Goal: Task Accomplishment & Management: Manage account settings

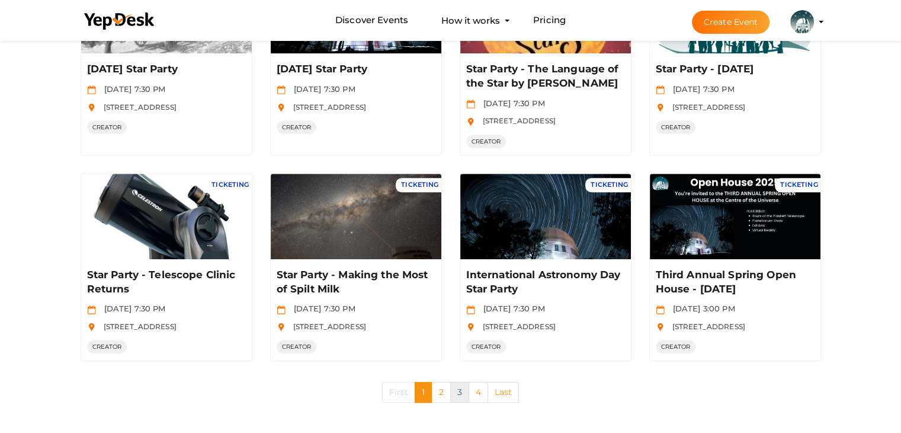
scroll to position [562, 0]
click at [445, 387] on link "2" at bounding box center [440, 392] width 19 height 21
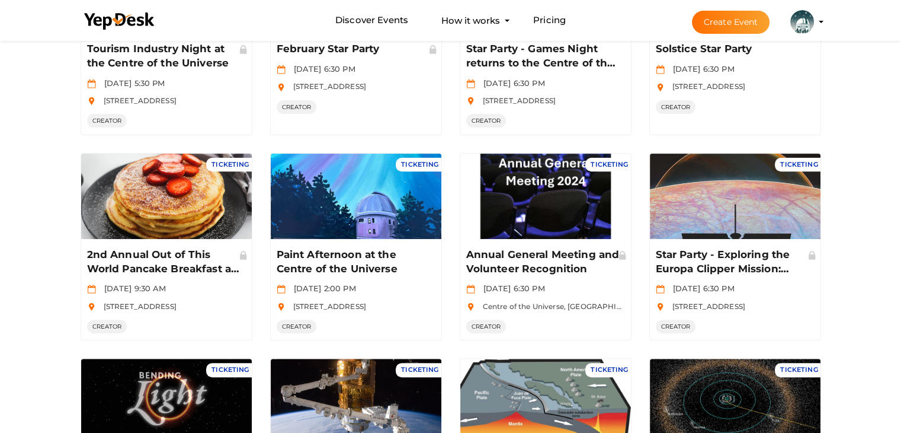
scroll to position [296, 0]
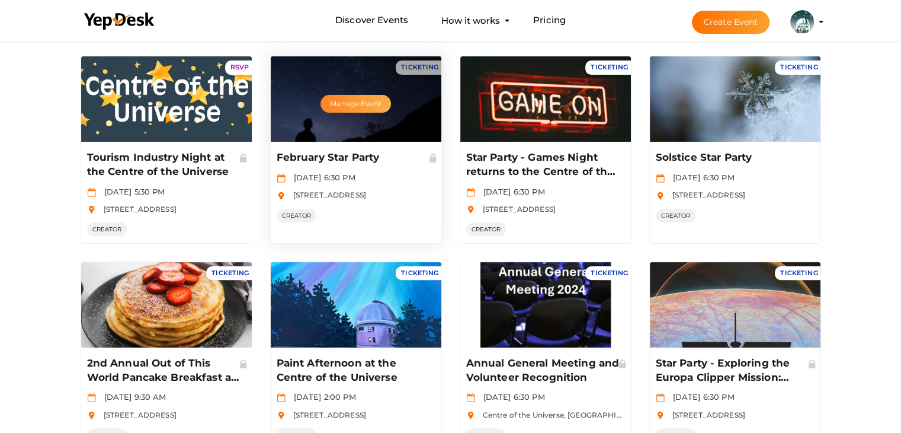
click at [362, 100] on button "Manage Event" at bounding box center [356, 104] width 70 height 18
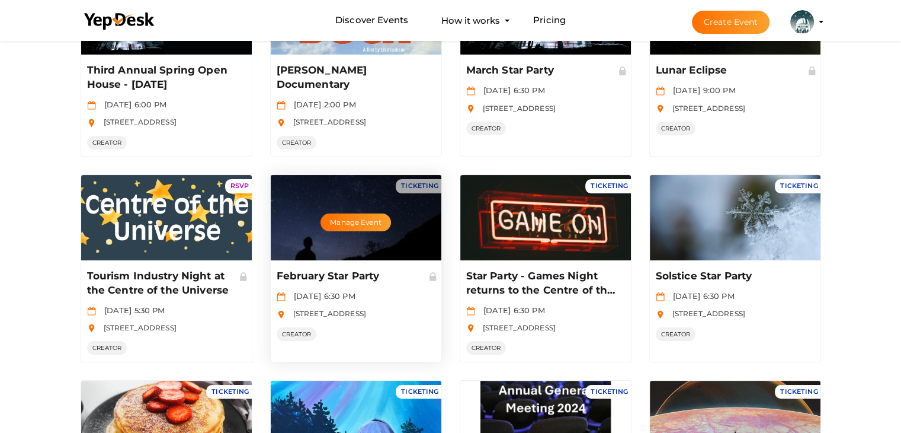
scroll to position [119, 0]
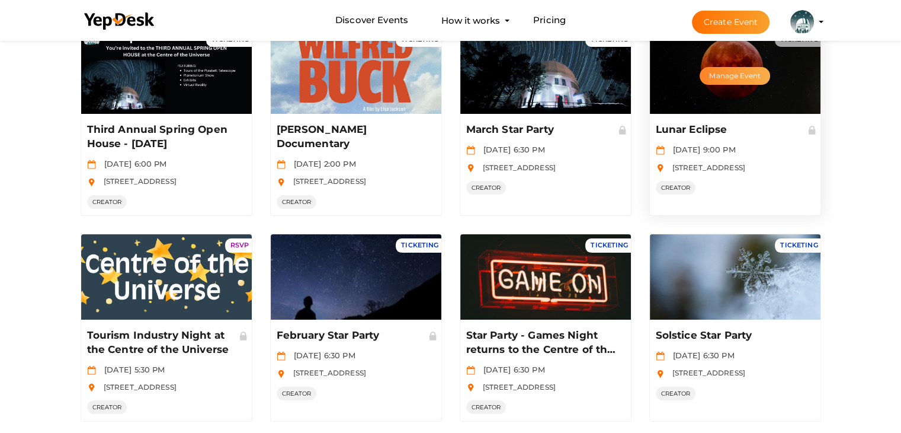
click at [733, 80] on button "Manage Event" at bounding box center [735, 76] width 70 height 18
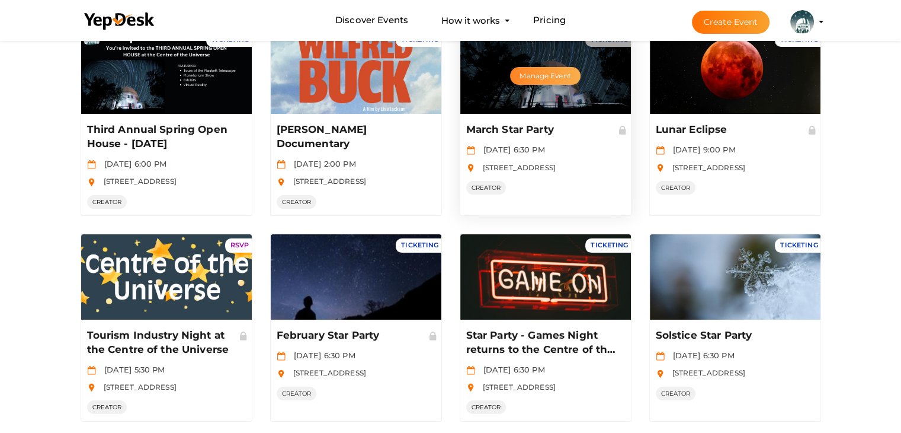
click at [526, 81] on button "Manage Event" at bounding box center [545, 76] width 70 height 18
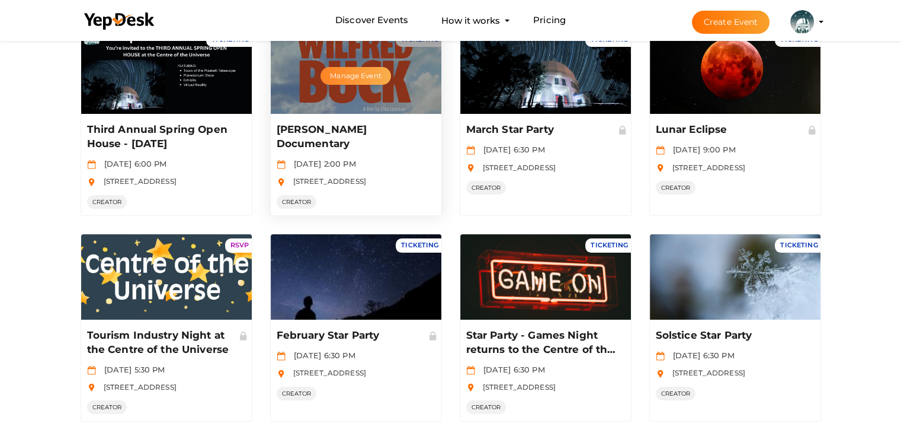
click at [364, 72] on button "Manage Event" at bounding box center [356, 76] width 70 height 18
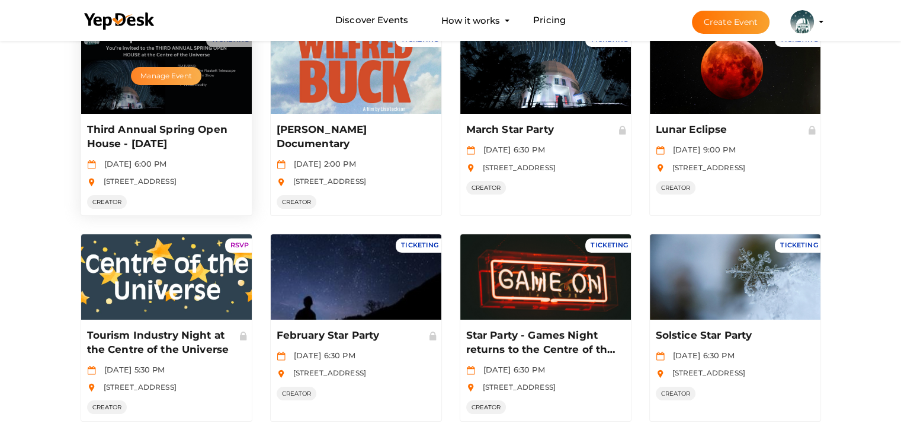
click at [167, 71] on button "Manage Event" at bounding box center [166, 76] width 70 height 18
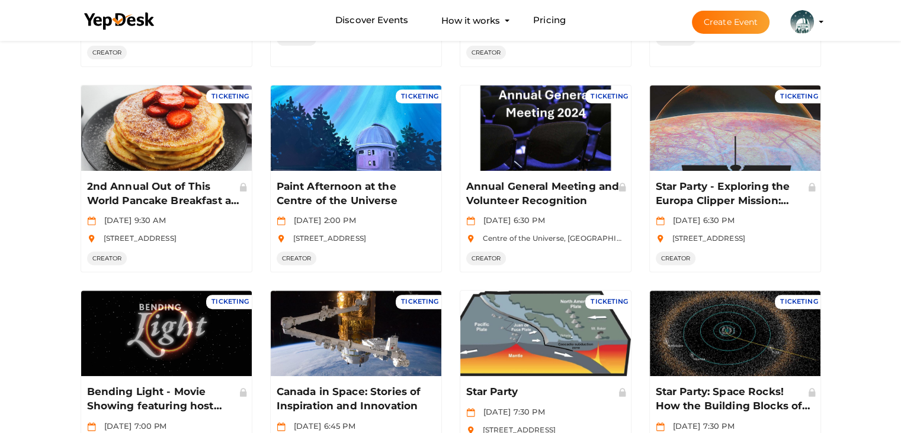
scroll to position [590, 0]
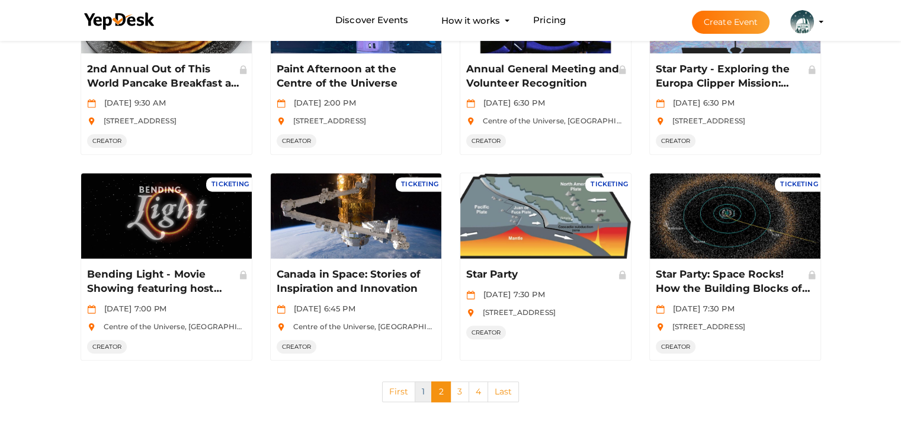
click at [424, 389] on link "1" at bounding box center [423, 391] width 17 height 21
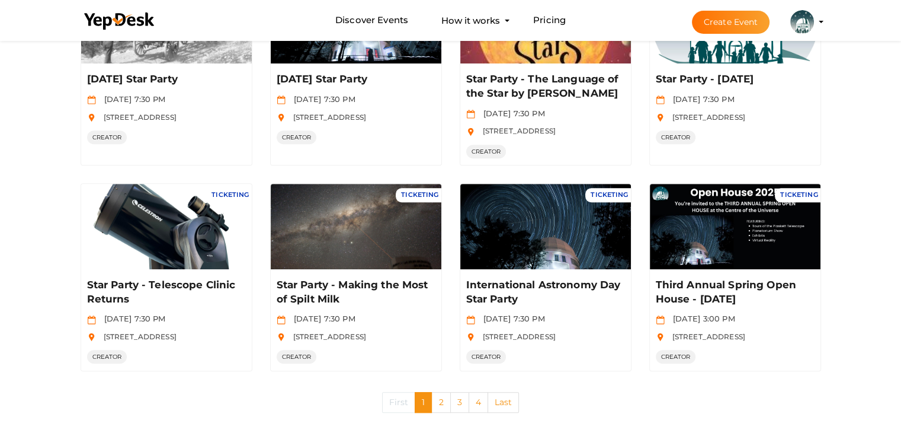
scroll to position [562, 0]
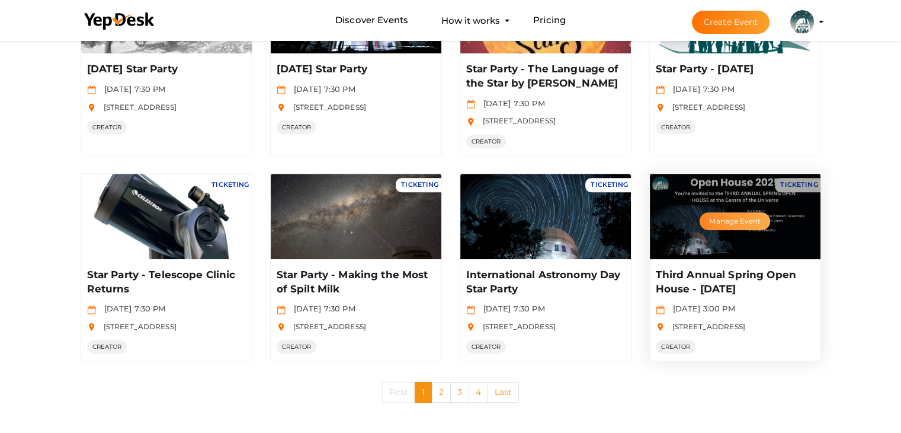
click at [747, 215] on button "Manage Event" at bounding box center [735, 221] width 70 height 18
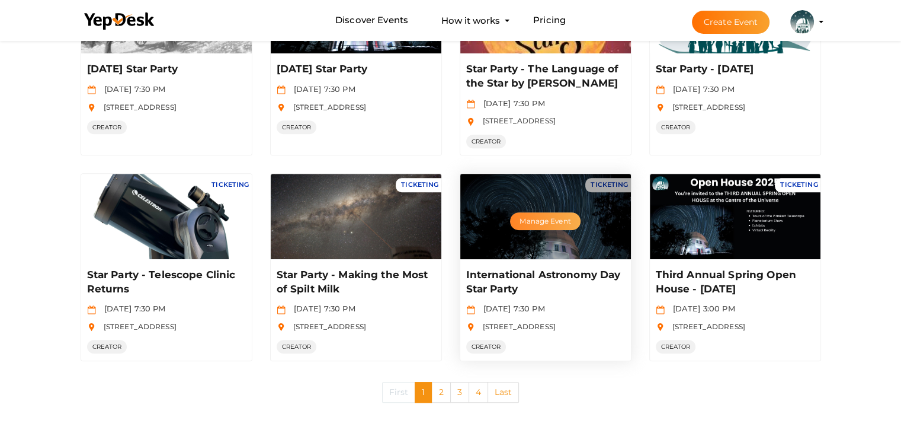
click at [561, 221] on button "Manage Event" at bounding box center [545, 221] width 70 height 18
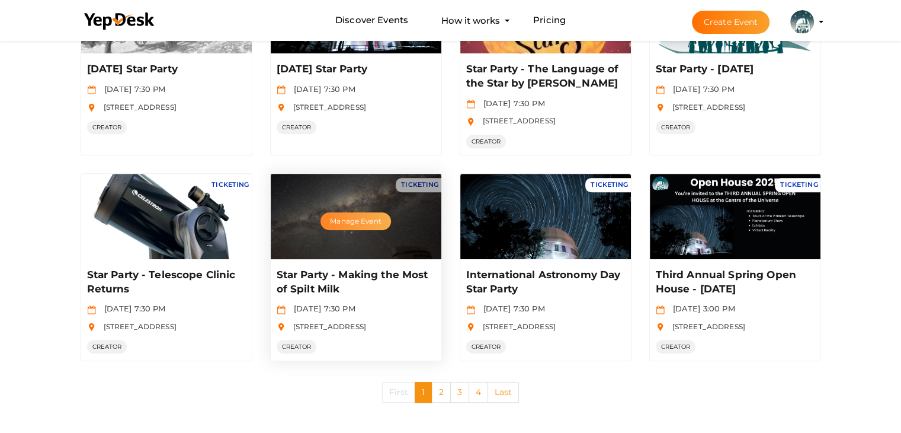
click at [341, 218] on button "Manage Event" at bounding box center [356, 221] width 70 height 18
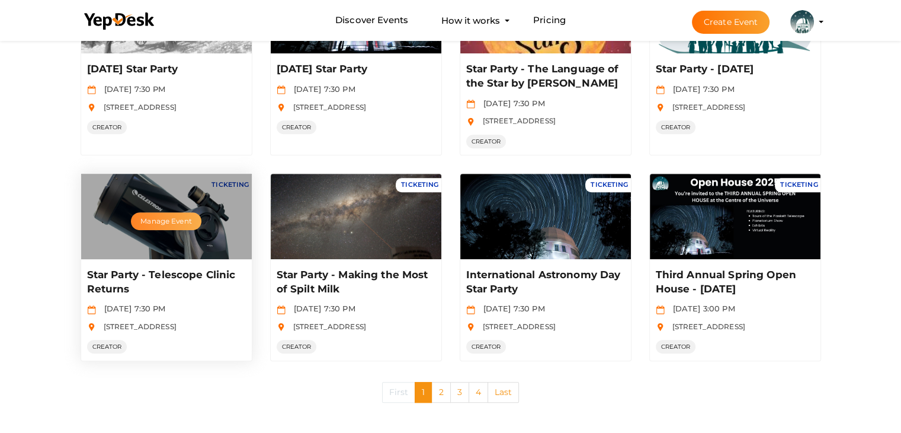
click at [171, 219] on button "Manage Event" at bounding box center [166, 221] width 70 height 18
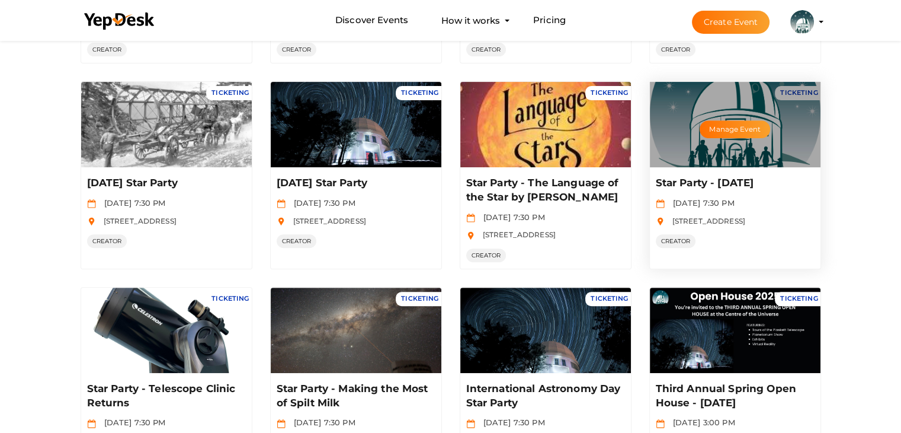
scroll to position [443, 0]
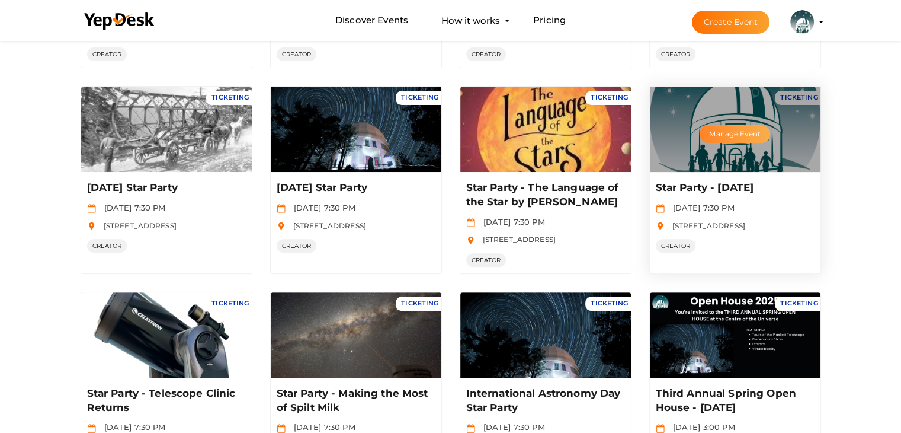
click at [731, 126] on button "Manage Event" at bounding box center [735, 134] width 70 height 18
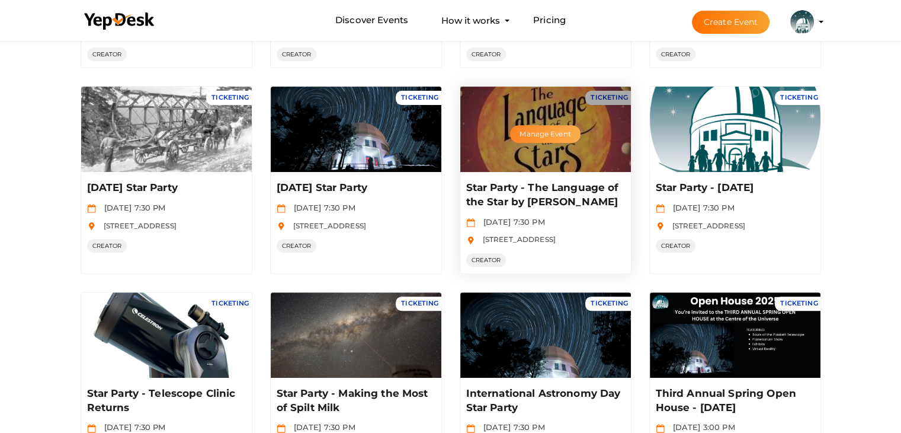
click at [551, 134] on button "Manage Event" at bounding box center [545, 134] width 70 height 18
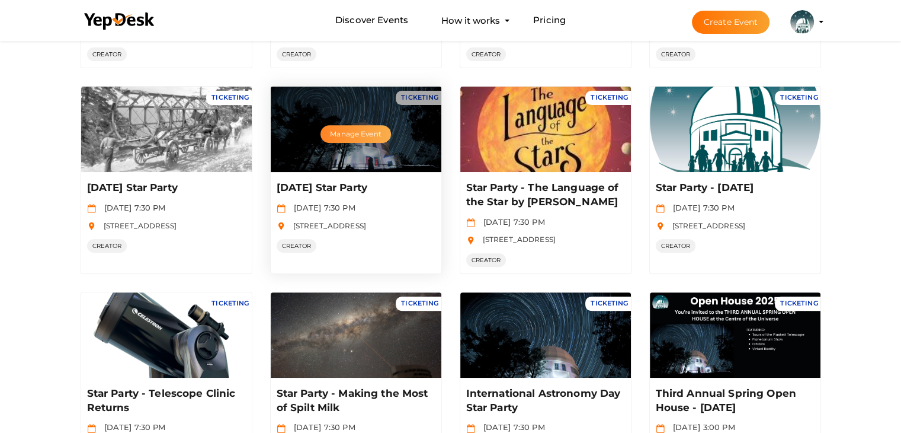
click at [348, 133] on button "Manage Event" at bounding box center [356, 134] width 70 height 18
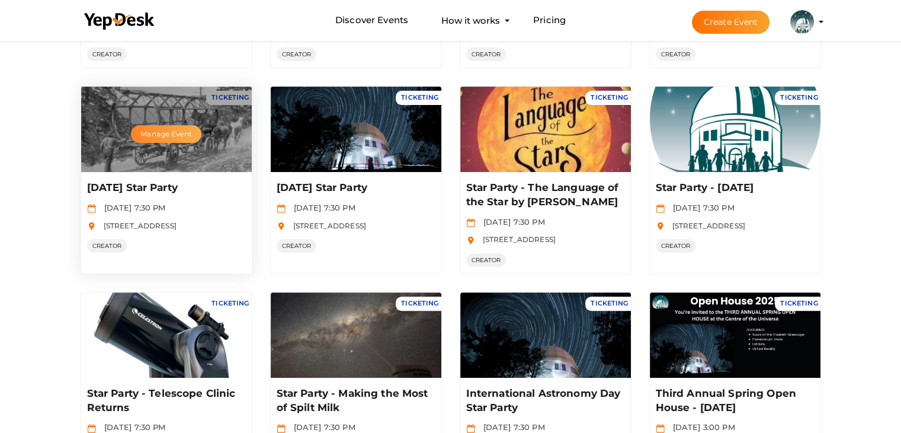
click at [161, 131] on button "Manage Event" at bounding box center [166, 134] width 70 height 18
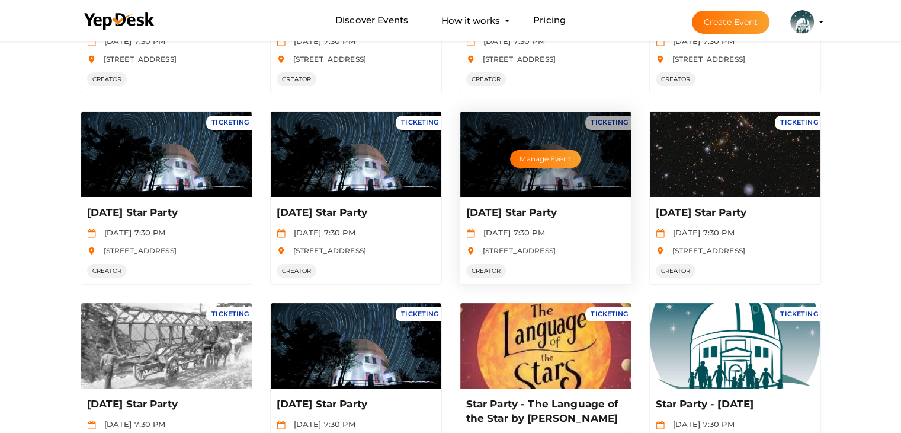
scroll to position [206, 0]
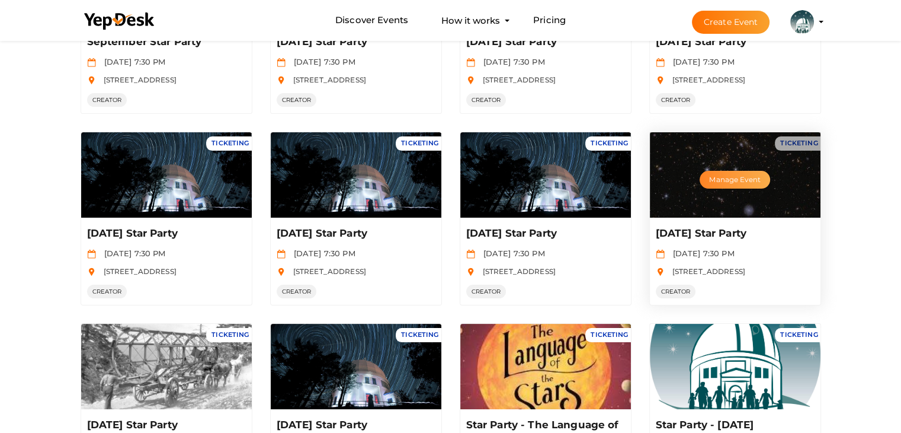
click at [740, 181] on button "Manage Event" at bounding box center [735, 180] width 70 height 18
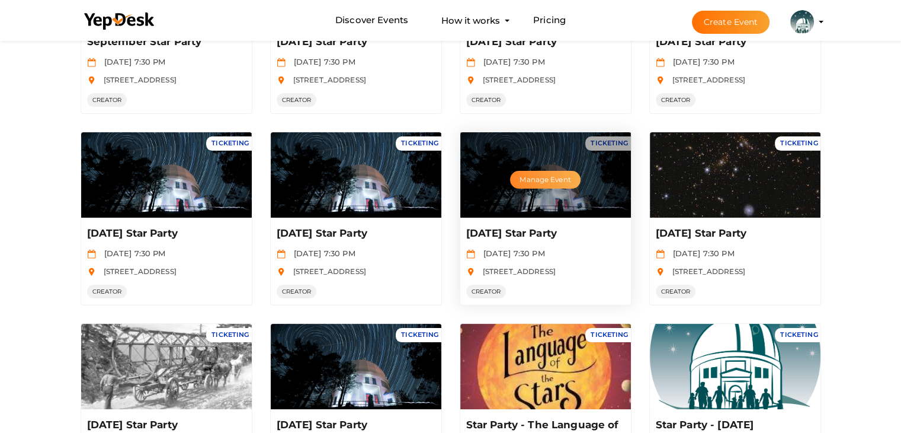
click at [547, 178] on button "Manage Event" at bounding box center [545, 180] width 70 height 18
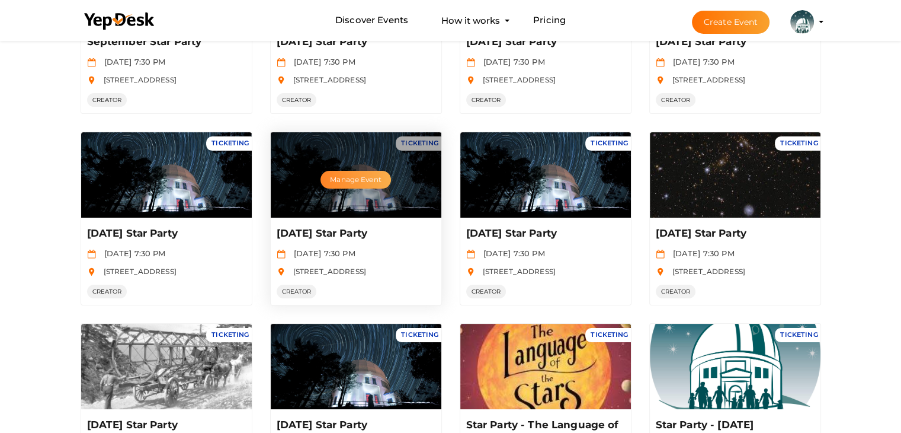
click at [340, 179] on button "Manage Event" at bounding box center [356, 180] width 70 height 18
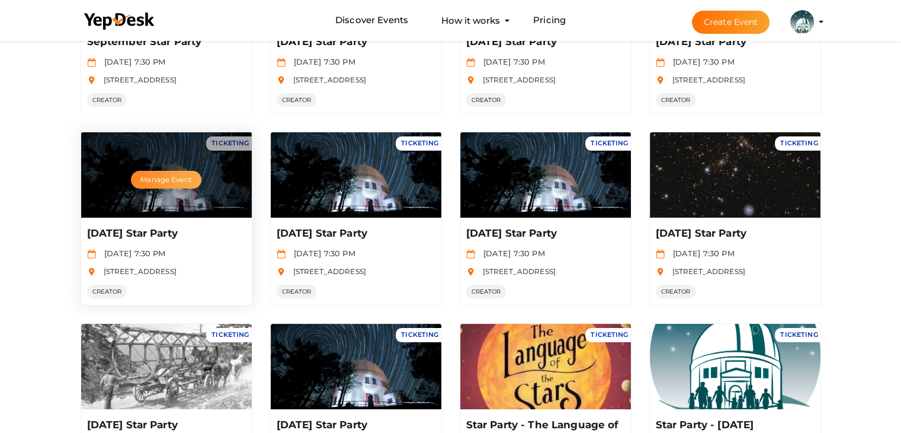
click at [148, 178] on button "Manage Event" at bounding box center [166, 180] width 70 height 18
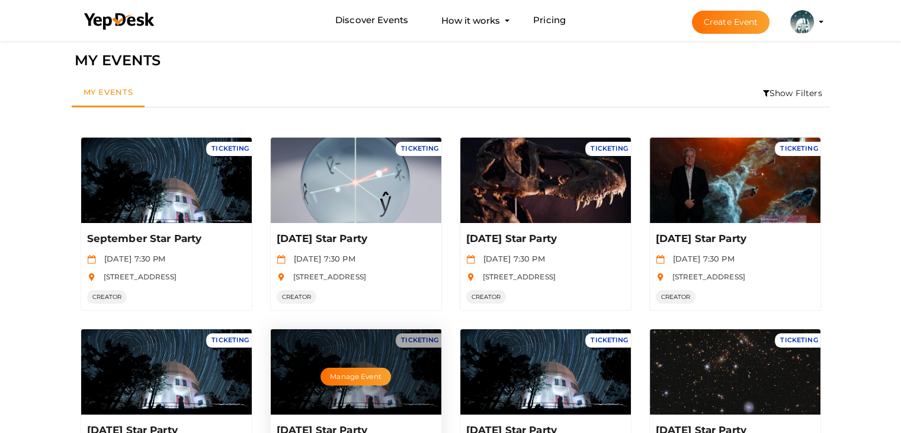
scroll to position [0, 0]
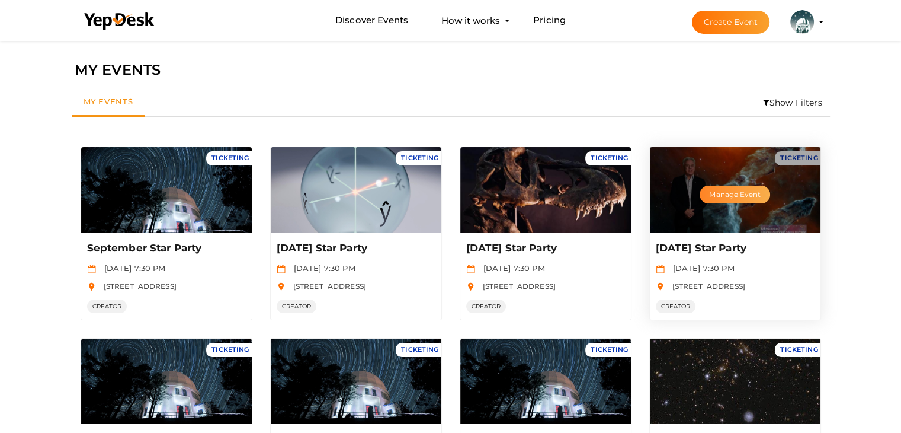
click at [744, 185] on button "Manage Event" at bounding box center [735, 194] width 70 height 18
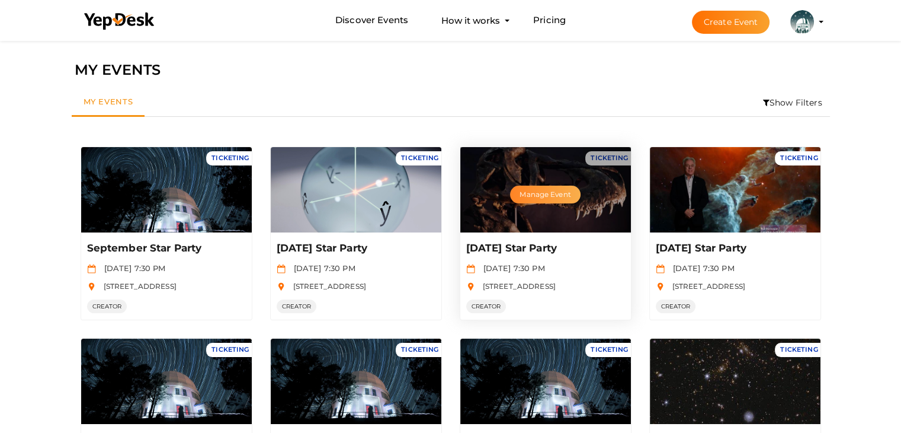
click at [533, 197] on button "Manage Event" at bounding box center [545, 194] width 70 height 18
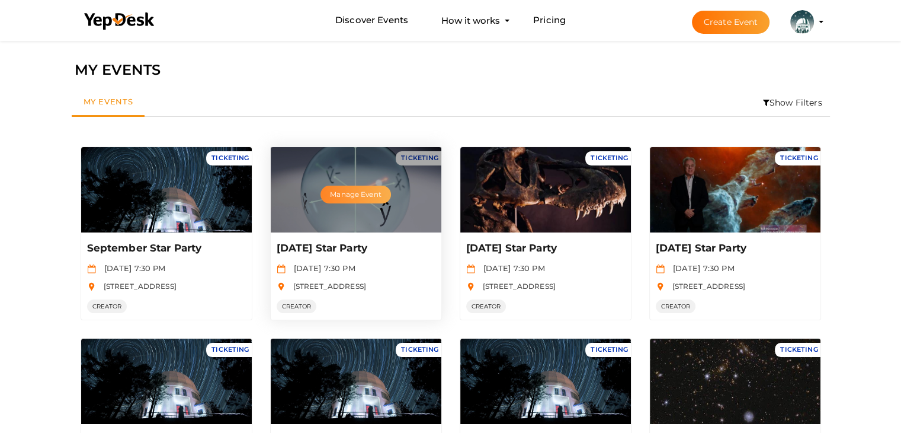
click at [353, 196] on button "Manage Event" at bounding box center [356, 194] width 70 height 18
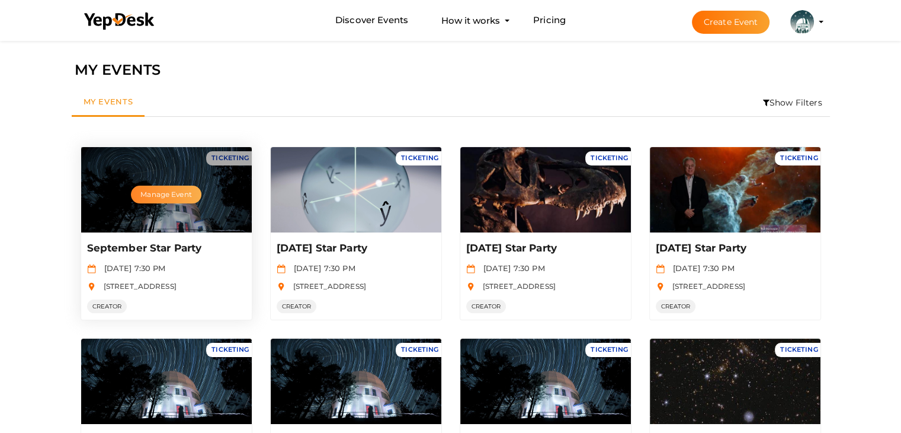
click at [145, 190] on button "Manage Event" at bounding box center [166, 194] width 70 height 18
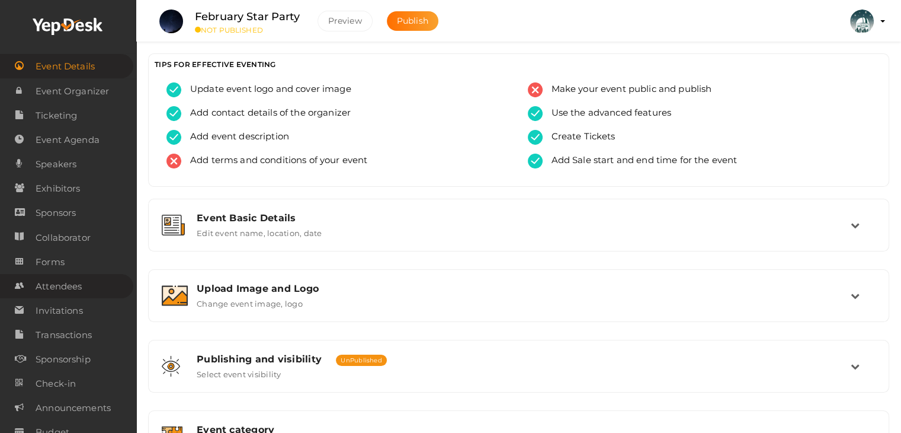
click at [57, 286] on span "Attendees" at bounding box center [59, 286] width 46 height 24
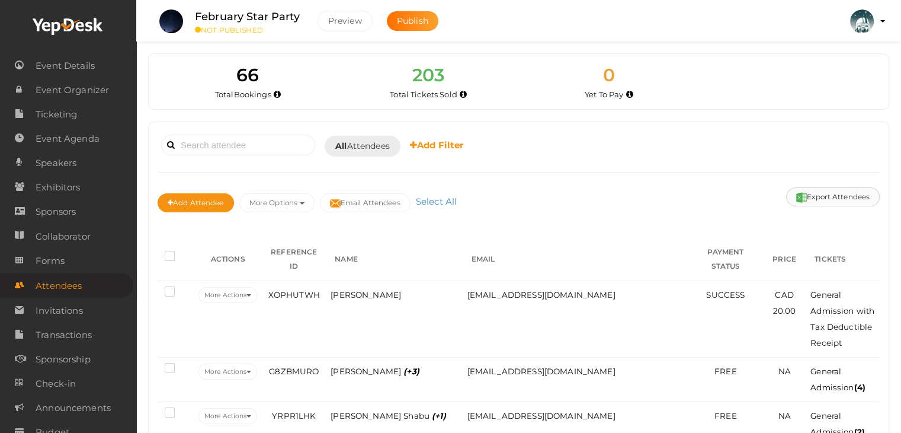
click at [827, 195] on button "Export Attendees" at bounding box center [833, 196] width 94 height 19
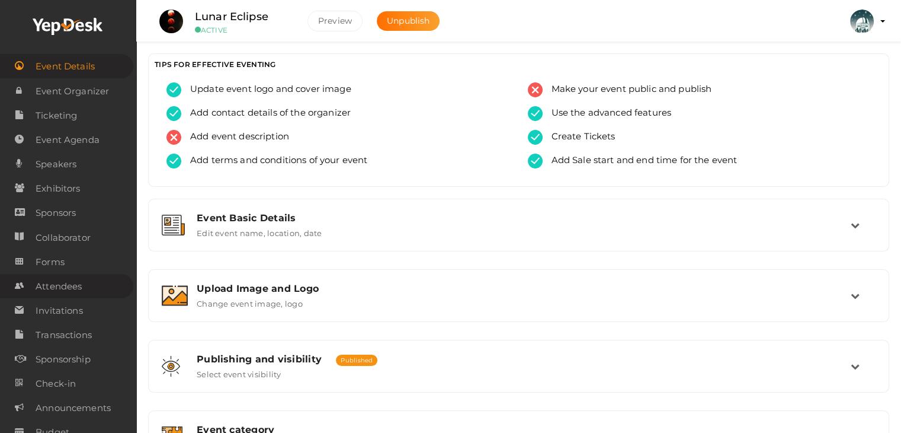
click at [51, 287] on span "Attendees" at bounding box center [59, 286] width 46 height 24
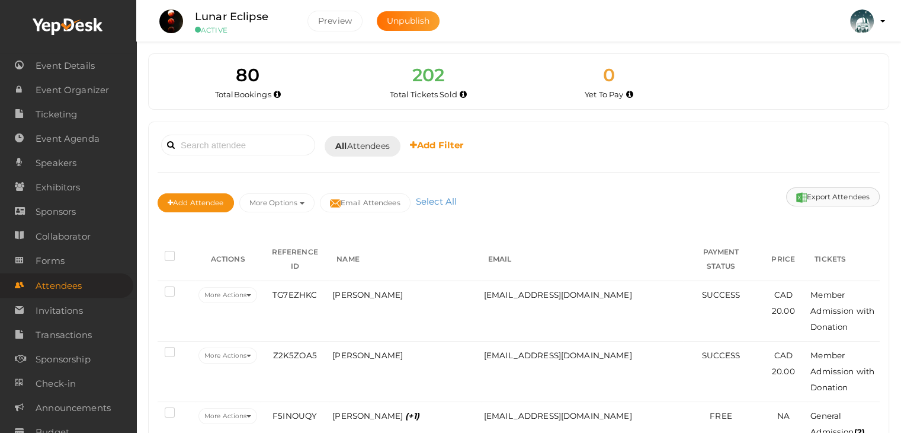
click at [837, 194] on button "Export Attendees" at bounding box center [833, 196] width 94 height 19
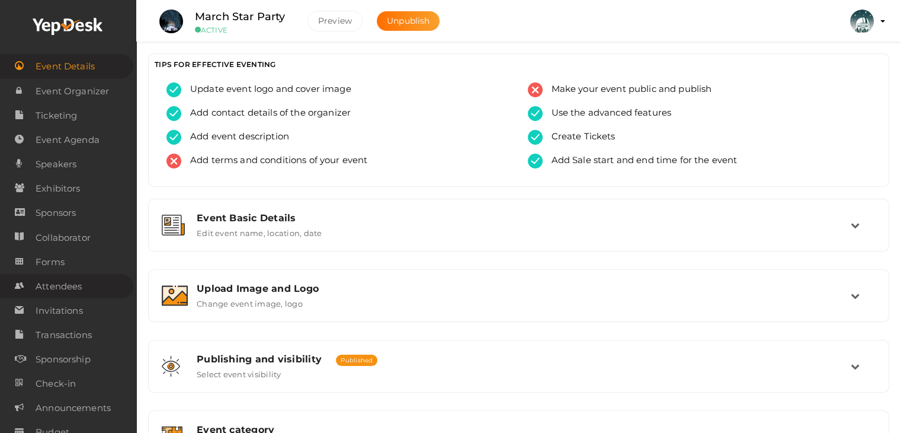
click at [43, 290] on span "Attendees" at bounding box center [59, 286] width 46 height 24
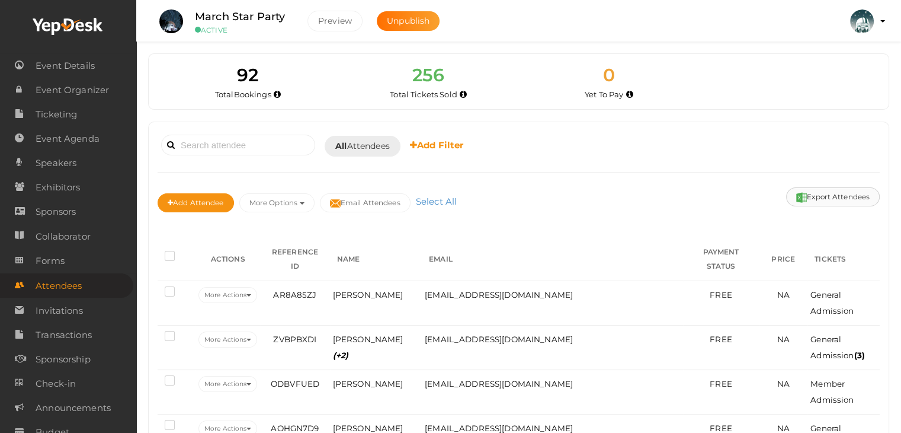
click at [859, 197] on button "Export Attendees" at bounding box center [833, 196] width 94 height 19
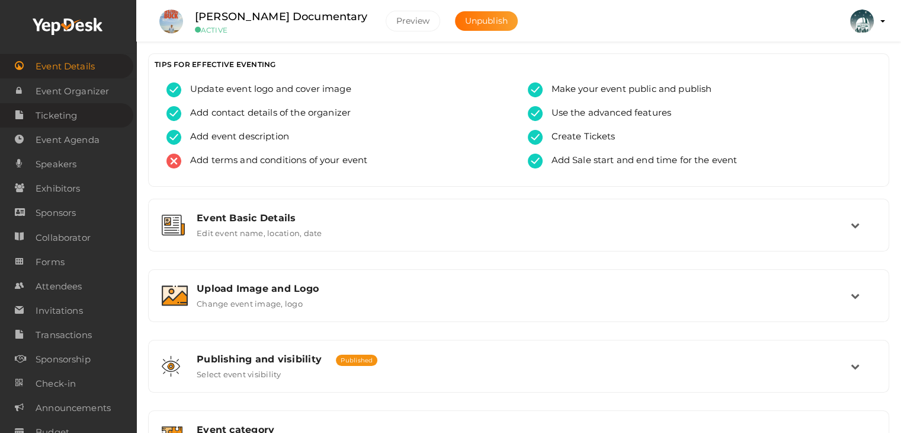
click at [38, 116] on span "Ticketing" at bounding box center [56, 116] width 41 height 24
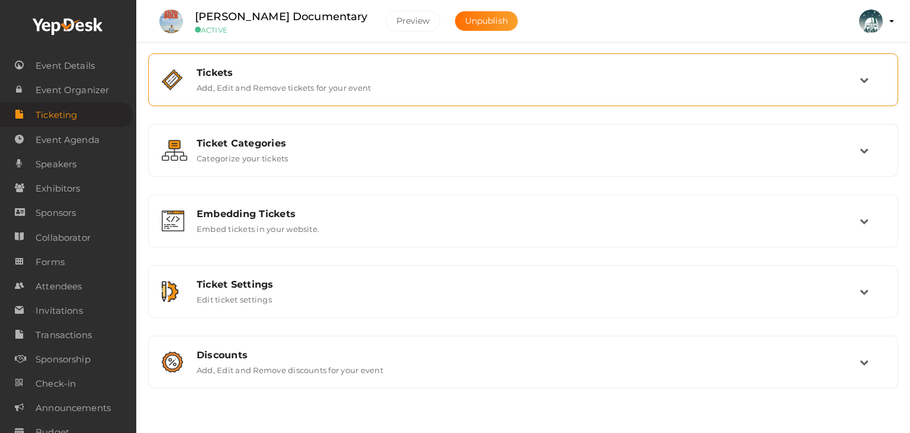
click at [239, 71] on div "Tickets" at bounding box center [528, 72] width 663 height 11
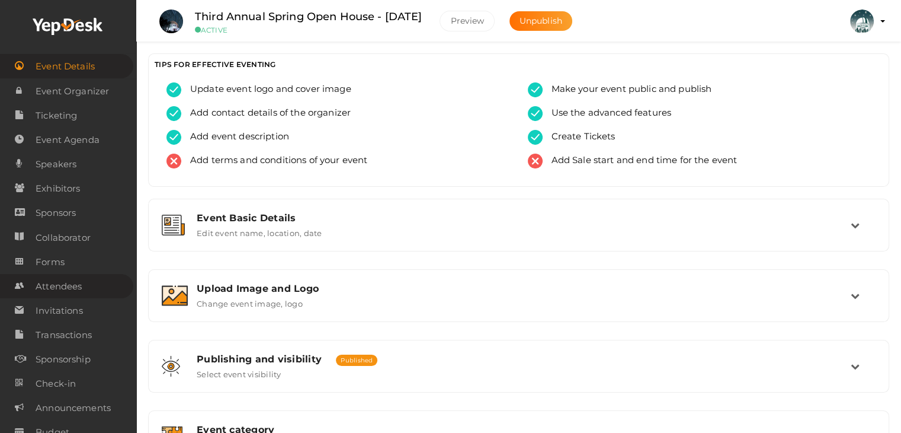
click at [52, 289] on span "Attendees" at bounding box center [59, 286] width 46 height 24
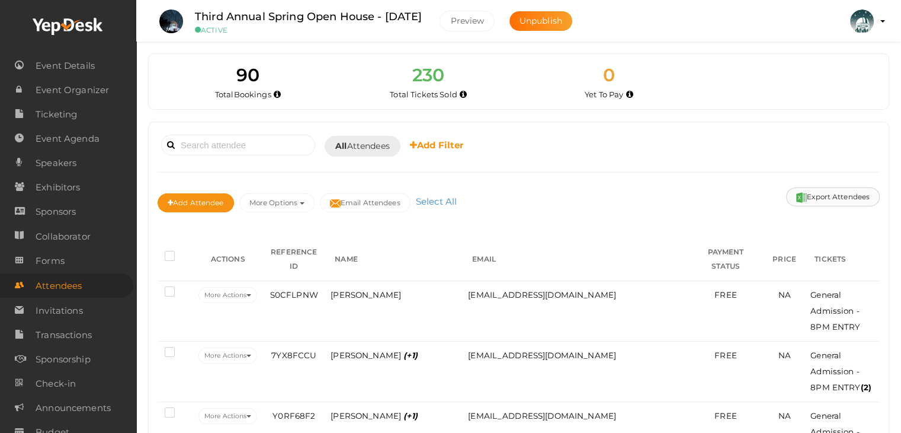
click at [843, 195] on button "Export Attendees" at bounding box center [833, 196] width 94 height 19
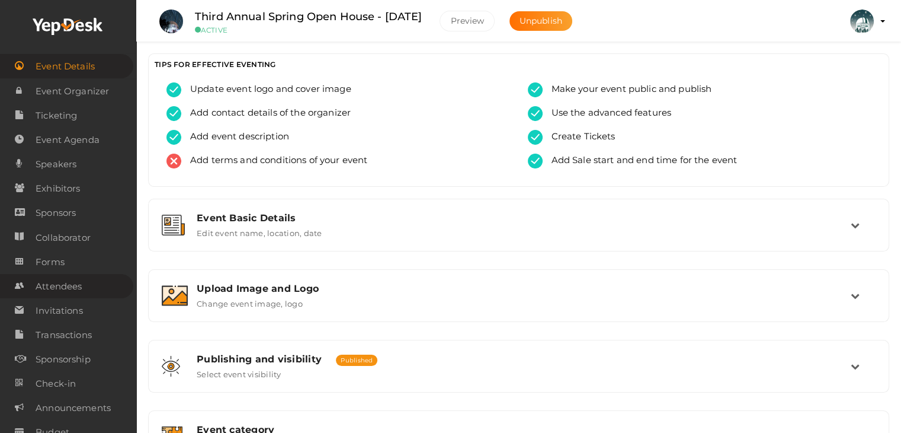
click at [66, 289] on span "Attendees" at bounding box center [59, 286] width 46 height 24
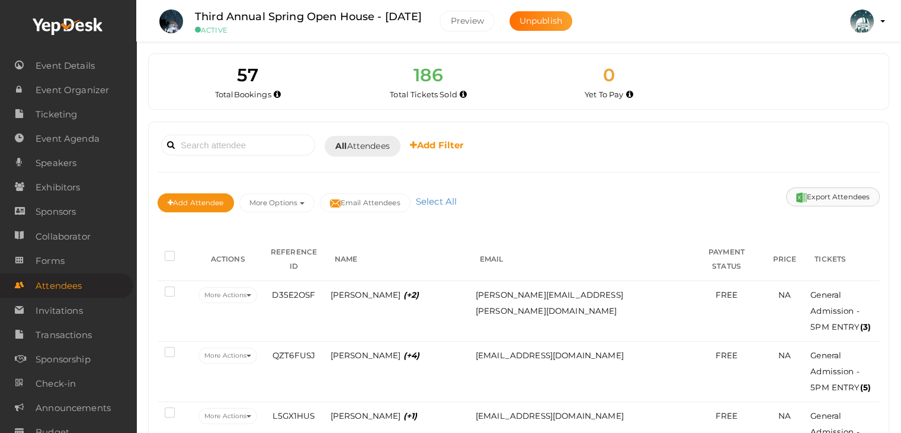
click at [834, 188] on button "Export Attendees" at bounding box center [833, 196] width 94 height 19
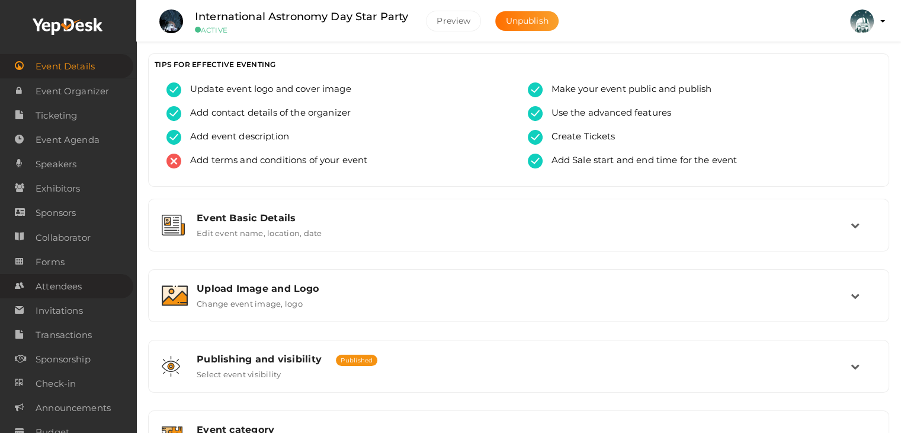
click at [64, 284] on span "Attendees" at bounding box center [59, 286] width 46 height 24
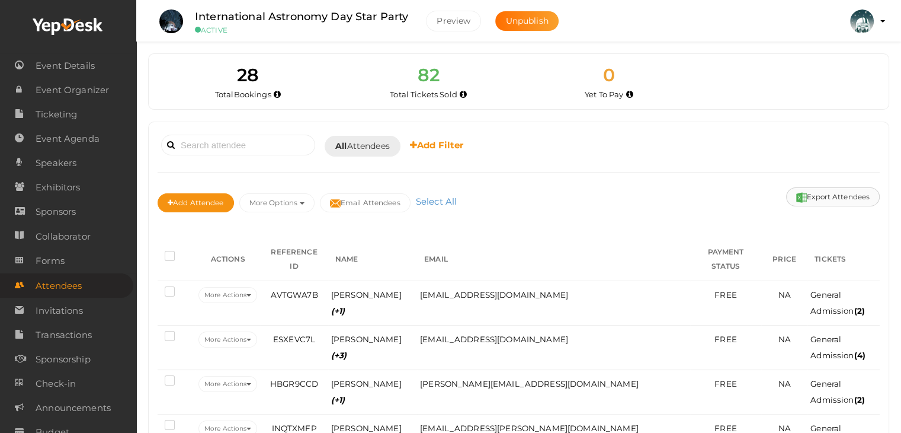
click at [824, 199] on button "Export Attendees" at bounding box center [833, 196] width 94 height 19
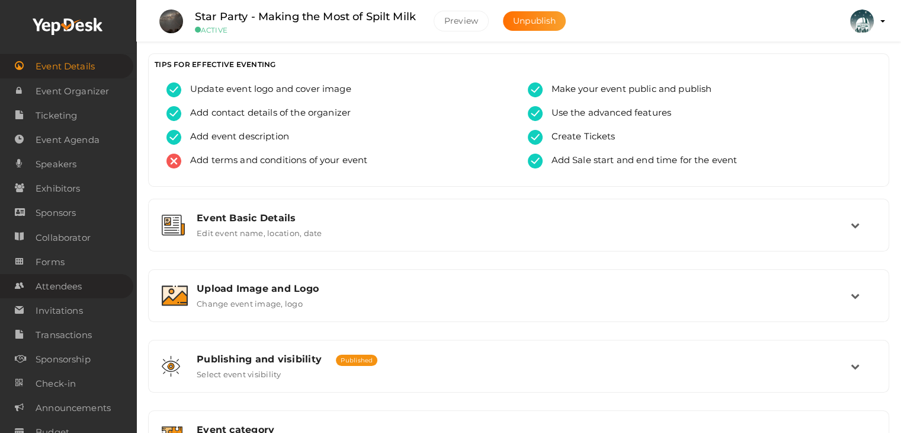
click at [60, 282] on span "Attendees" at bounding box center [59, 286] width 46 height 24
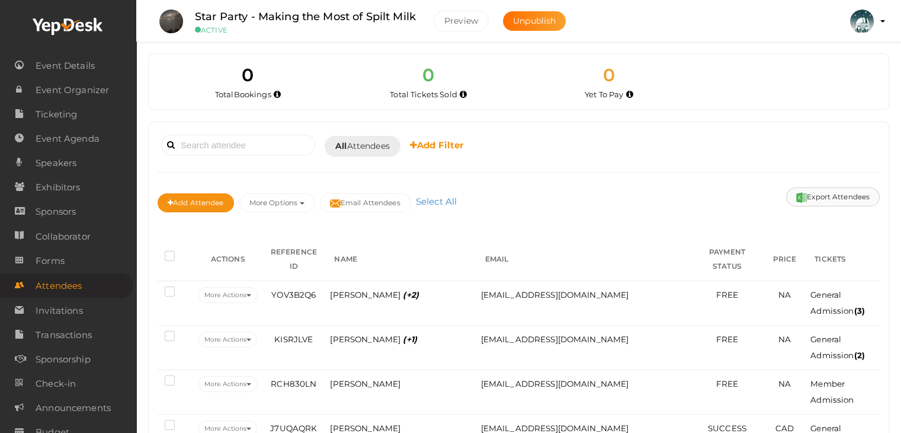
click at [823, 192] on button "Export Attendees" at bounding box center [833, 196] width 94 height 19
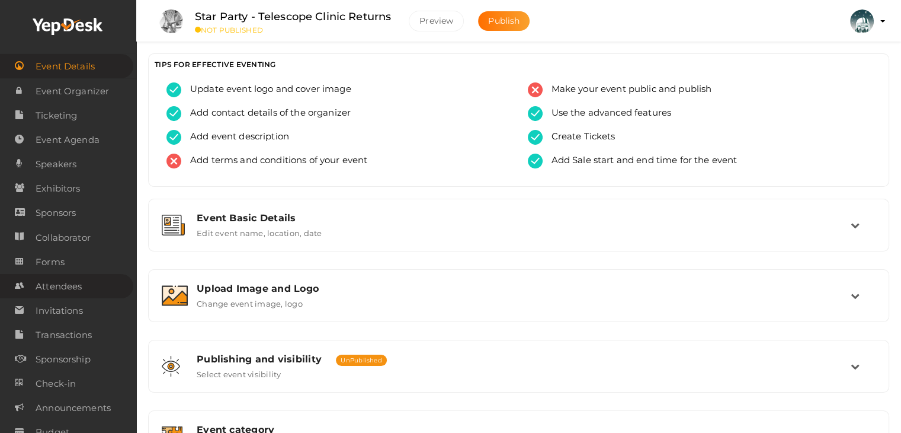
click at [71, 283] on span "Attendees" at bounding box center [59, 286] width 46 height 24
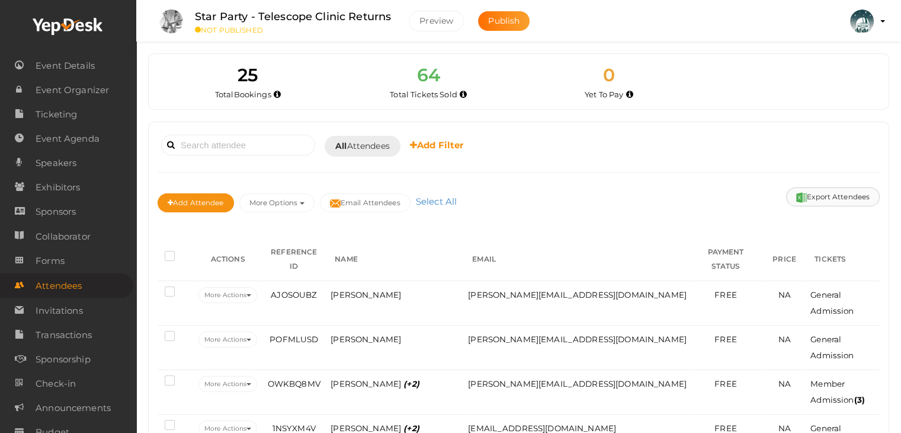
click at [821, 197] on button "Export Attendees" at bounding box center [833, 196] width 94 height 19
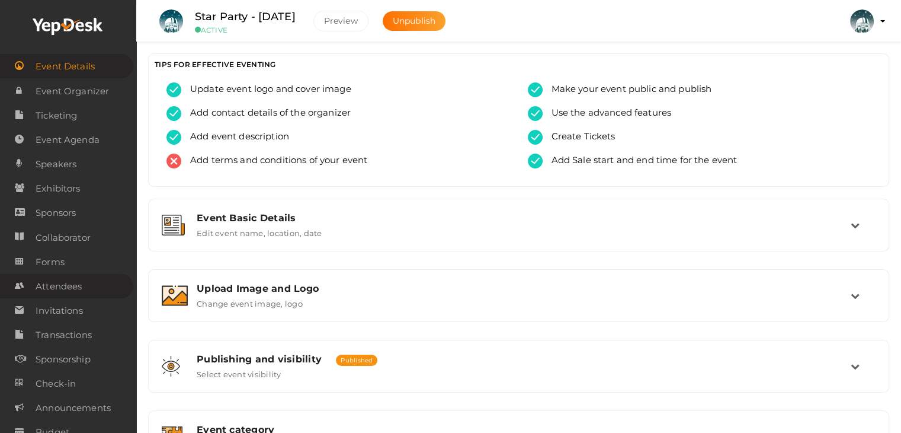
click at [57, 283] on span "Attendees" at bounding box center [59, 286] width 46 height 24
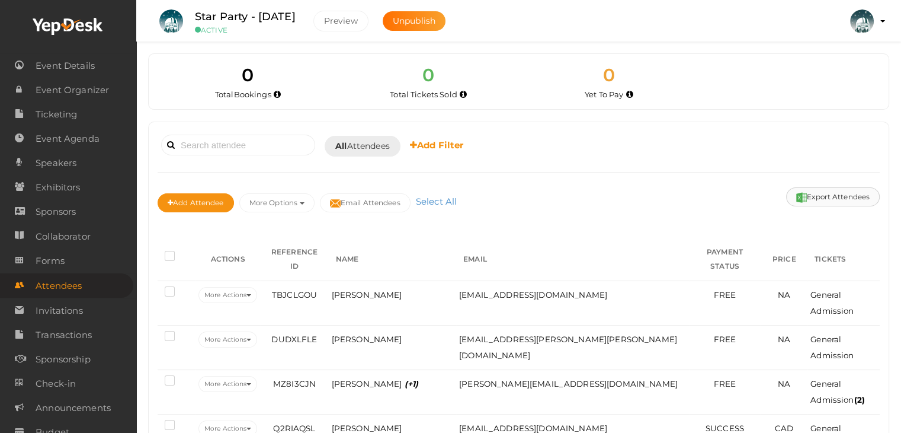
click at [821, 198] on button "Export Attendees" at bounding box center [833, 196] width 94 height 19
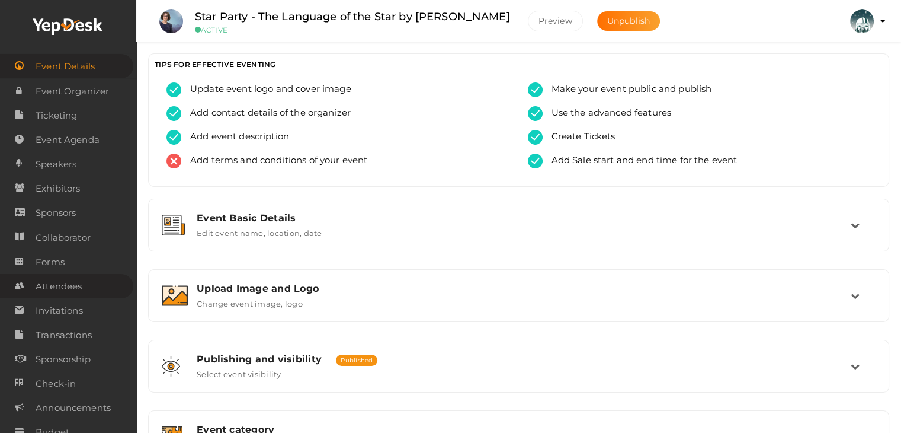
click at [62, 286] on span "Attendees" at bounding box center [59, 286] width 46 height 24
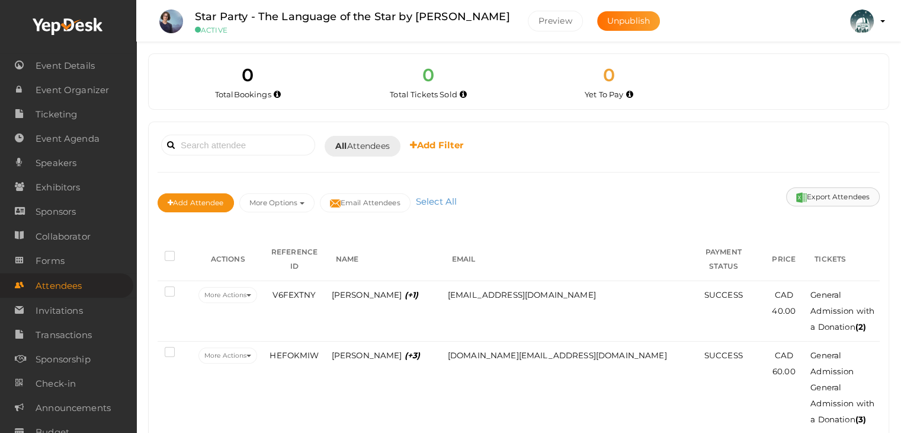
click at [836, 193] on button "Export Attendees" at bounding box center [833, 196] width 94 height 19
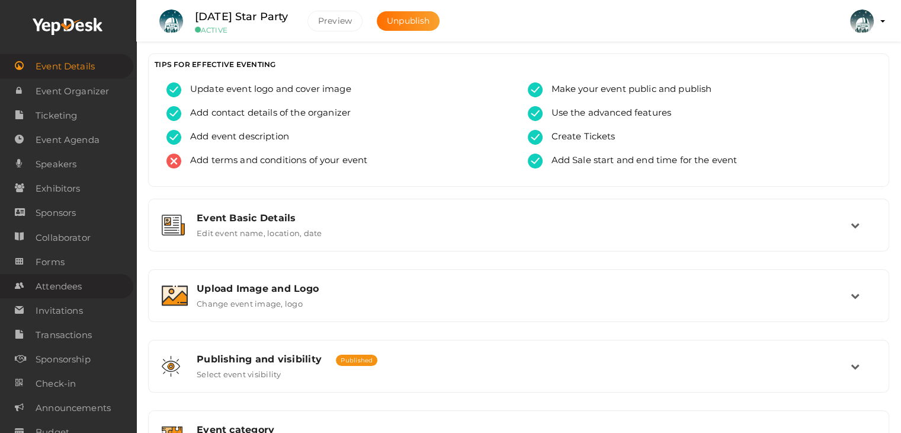
click at [41, 289] on span "Attendees" at bounding box center [59, 286] width 46 height 24
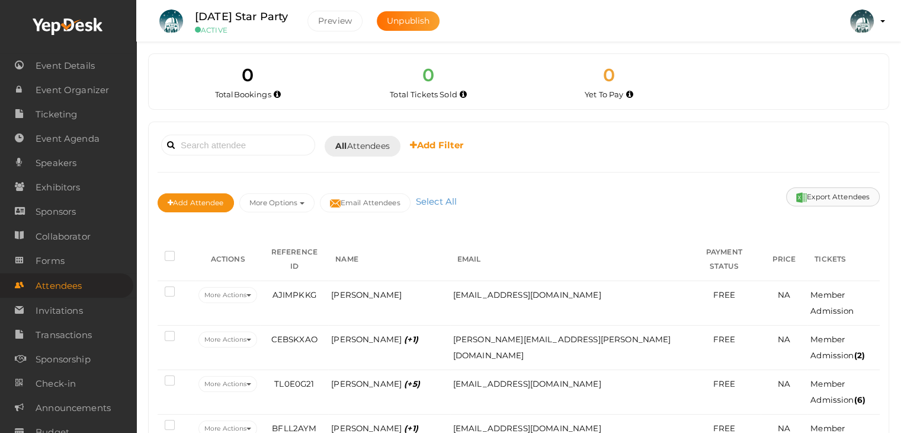
click at [838, 197] on button "Export Attendees" at bounding box center [833, 196] width 94 height 19
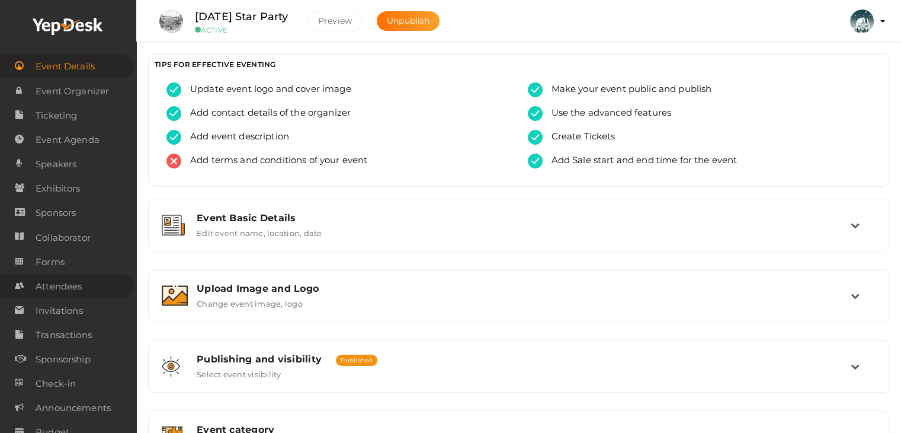
click at [62, 290] on span "Attendees" at bounding box center [59, 286] width 46 height 24
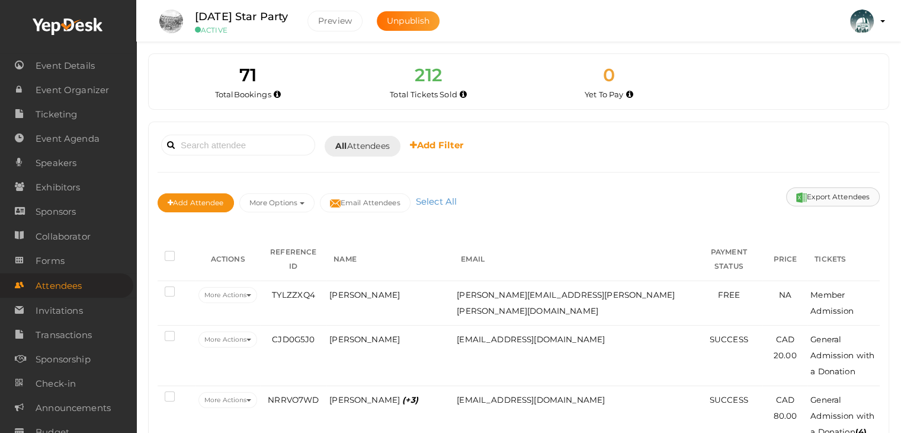
click at [826, 192] on button "Export Attendees" at bounding box center [833, 196] width 94 height 19
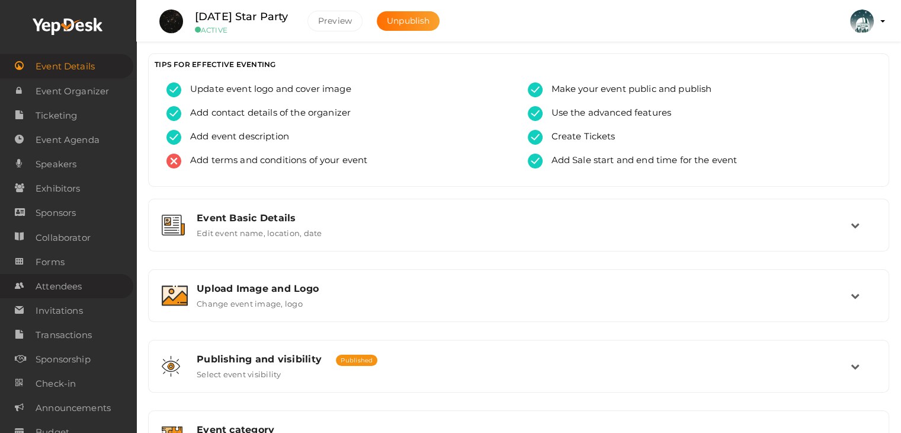
click at [52, 289] on span "Attendees" at bounding box center [59, 286] width 46 height 24
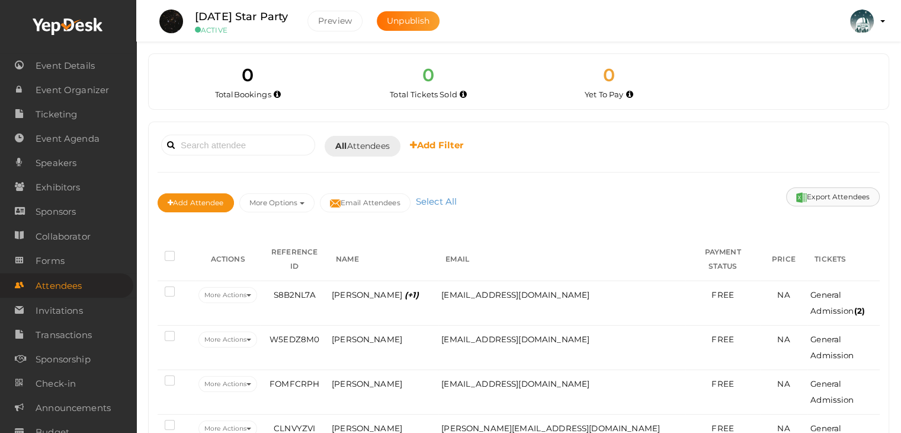
click at [858, 197] on button "Export Attendees" at bounding box center [833, 196] width 94 height 19
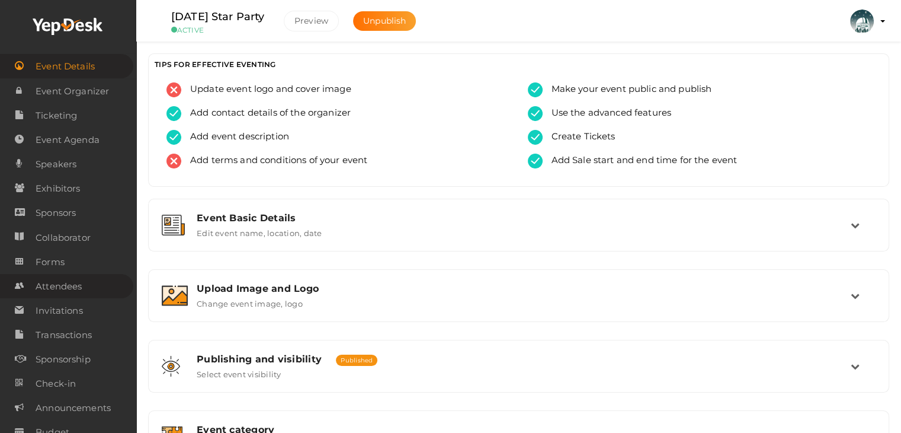
click at [66, 288] on span "Attendees" at bounding box center [59, 286] width 46 height 24
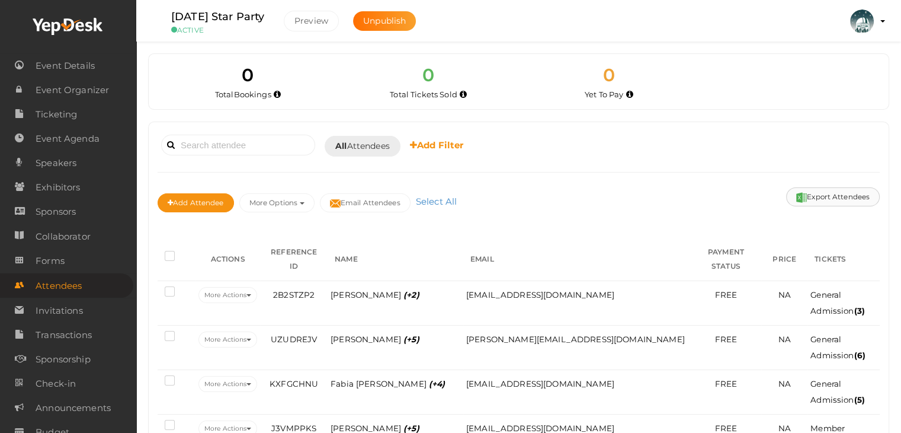
click at [817, 196] on button "Export Attendees" at bounding box center [833, 196] width 94 height 19
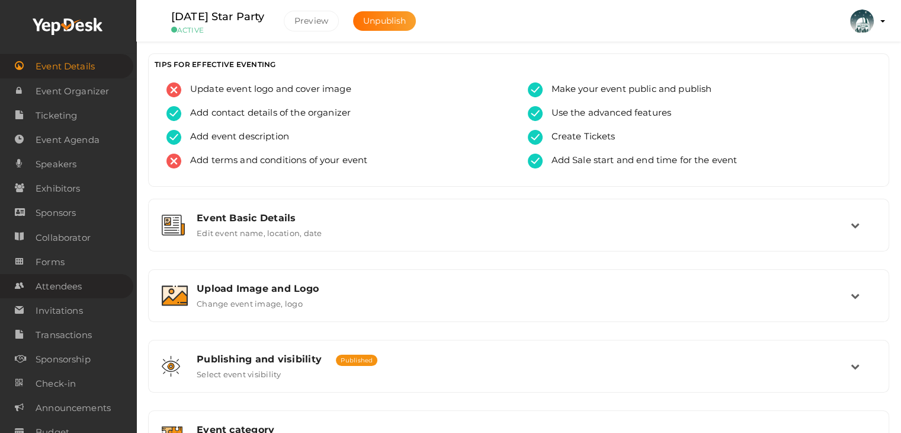
click at [64, 283] on span "Attendees" at bounding box center [59, 286] width 46 height 24
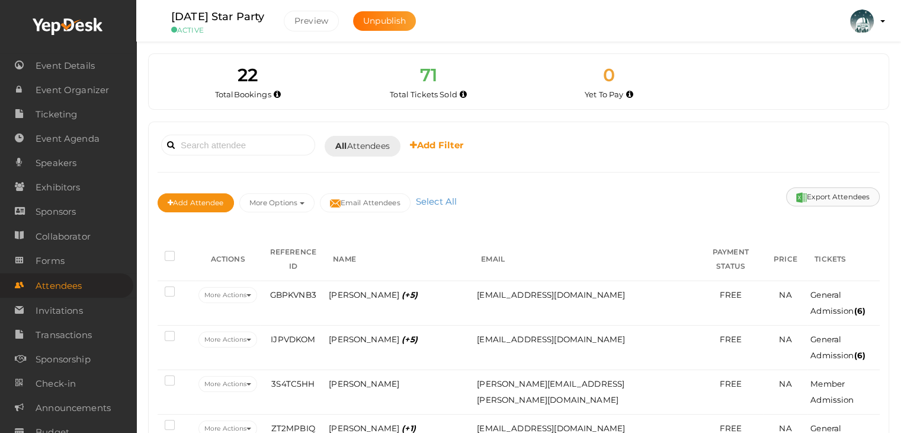
click at [814, 197] on button "Export Attendees" at bounding box center [833, 196] width 94 height 19
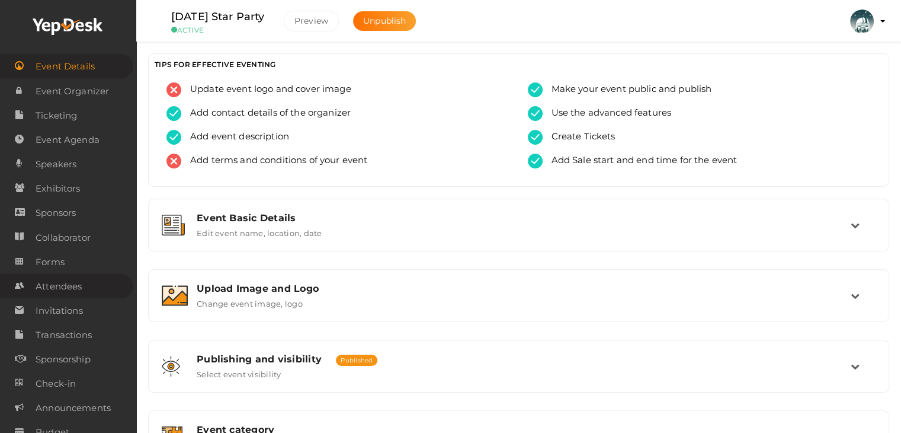
click at [57, 285] on span "Attendees" at bounding box center [59, 286] width 46 height 24
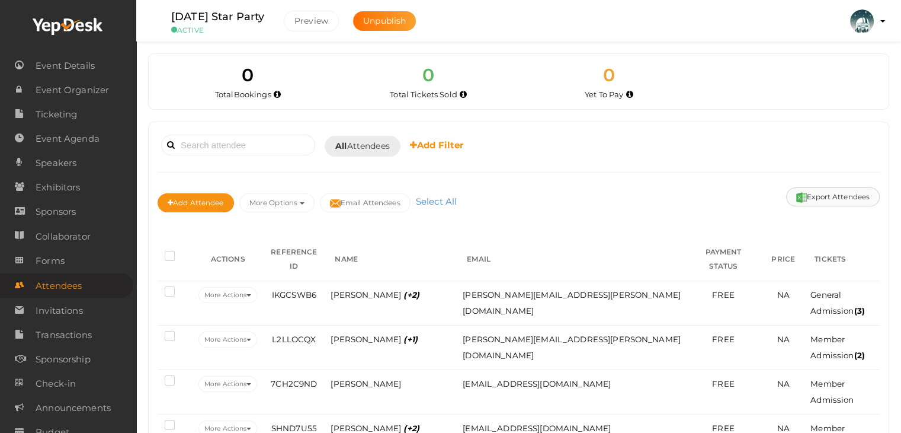
click at [820, 196] on button "Export Attendees" at bounding box center [833, 196] width 94 height 19
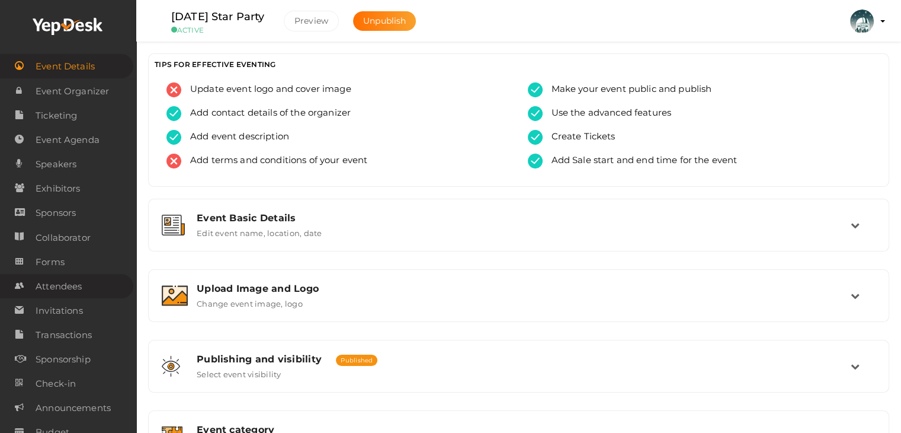
click at [75, 287] on span "Attendees" at bounding box center [59, 286] width 46 height 24
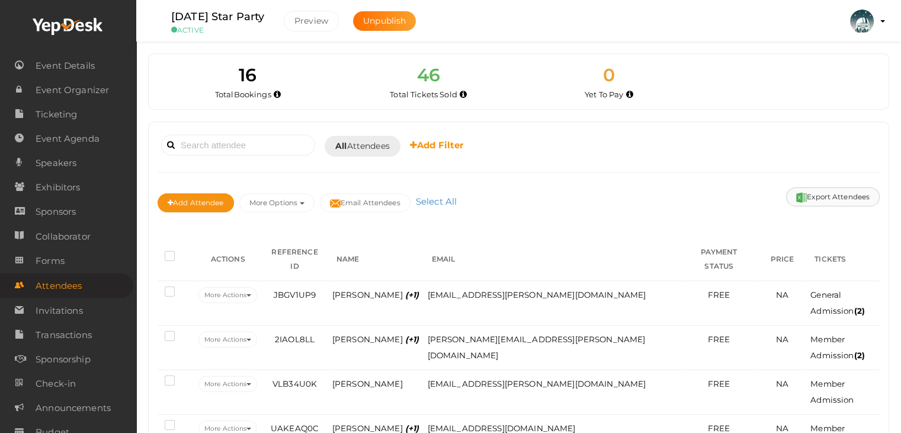
click at [846, 196] on button "Export Attendees" at bounding box center [833, 196] width 94 height 19
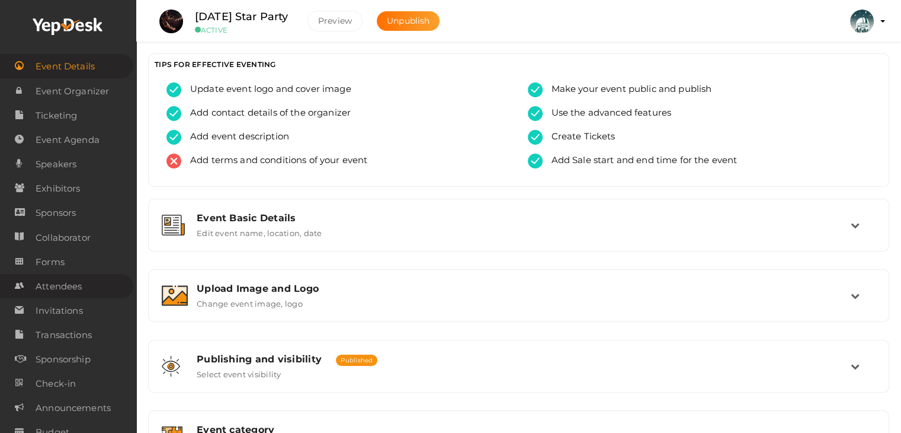
click at [59, 295] on span "Attendees" at bounding box center [59, 286] width 46 height 24
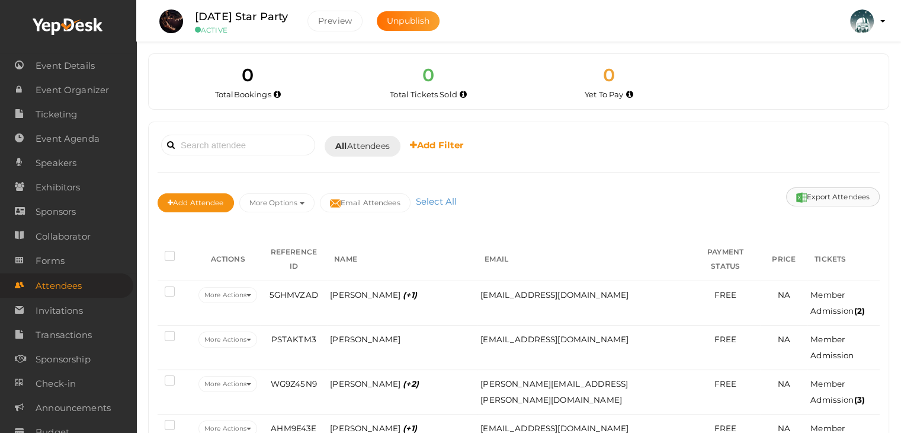
click at [836, 198] on button "Export Attendees" at bounding box center [833, 196] width 94 height 19
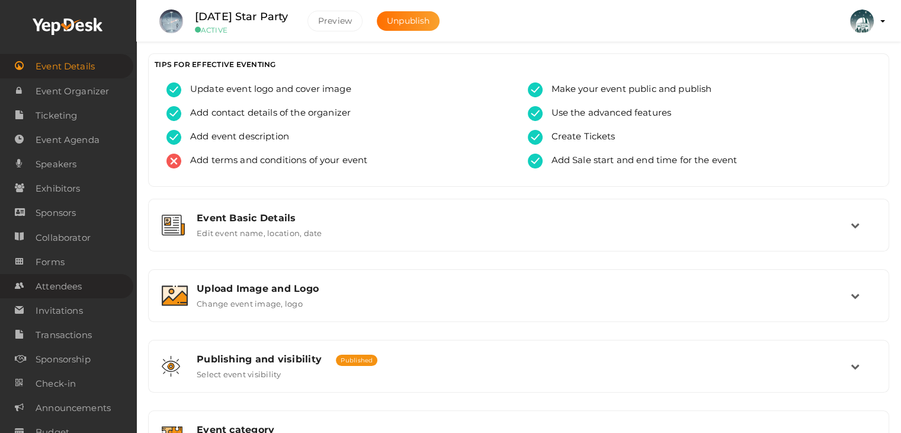
click at [45, 290] on span "Attendees" at bounding box center [59, 286] width 46 height 24
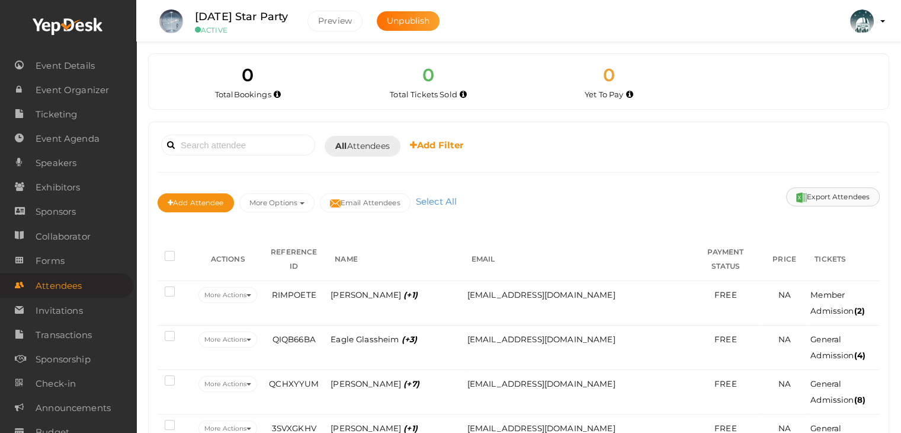
click at [866, 200] on button "Export Attendees" at bounding box center [833, 196] width 94 height 19
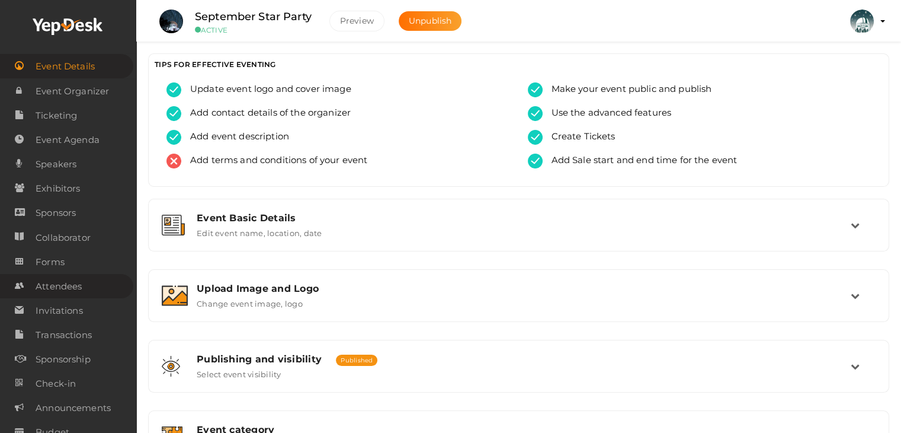
click at [60, 290] on span "Attendees" at bounding box center [59, 286] width 46 height 24
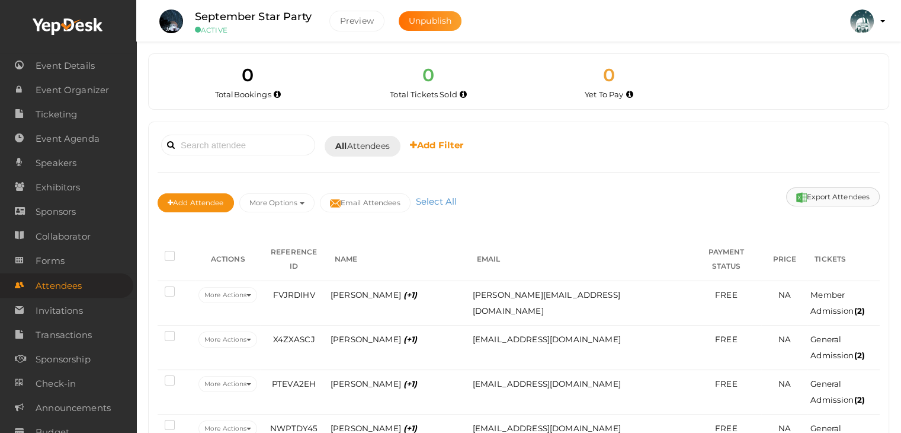
click at [842, 190] on button "Export Attendees" at bounding box center [833, 196] width 94 height 19
click at [605, 162] on div "Booked for Today Today Tomorrow This Week Custom Date All Attendees All Yet to …" at bounding box center [519, 177] width 722 height 93
